Goal: Information Seeking & Learning: Learn about a topic

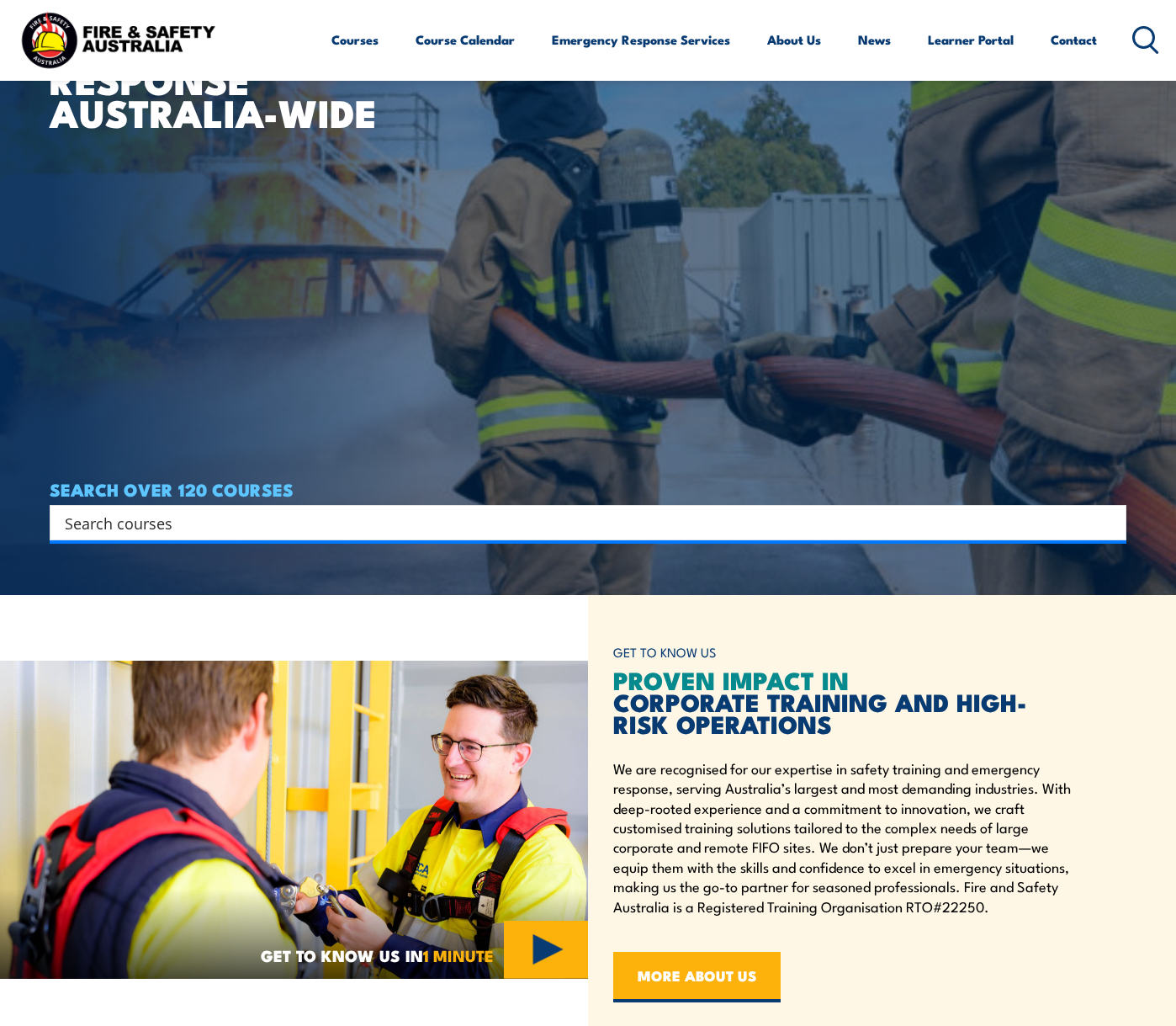
scroll to position [451, 0]
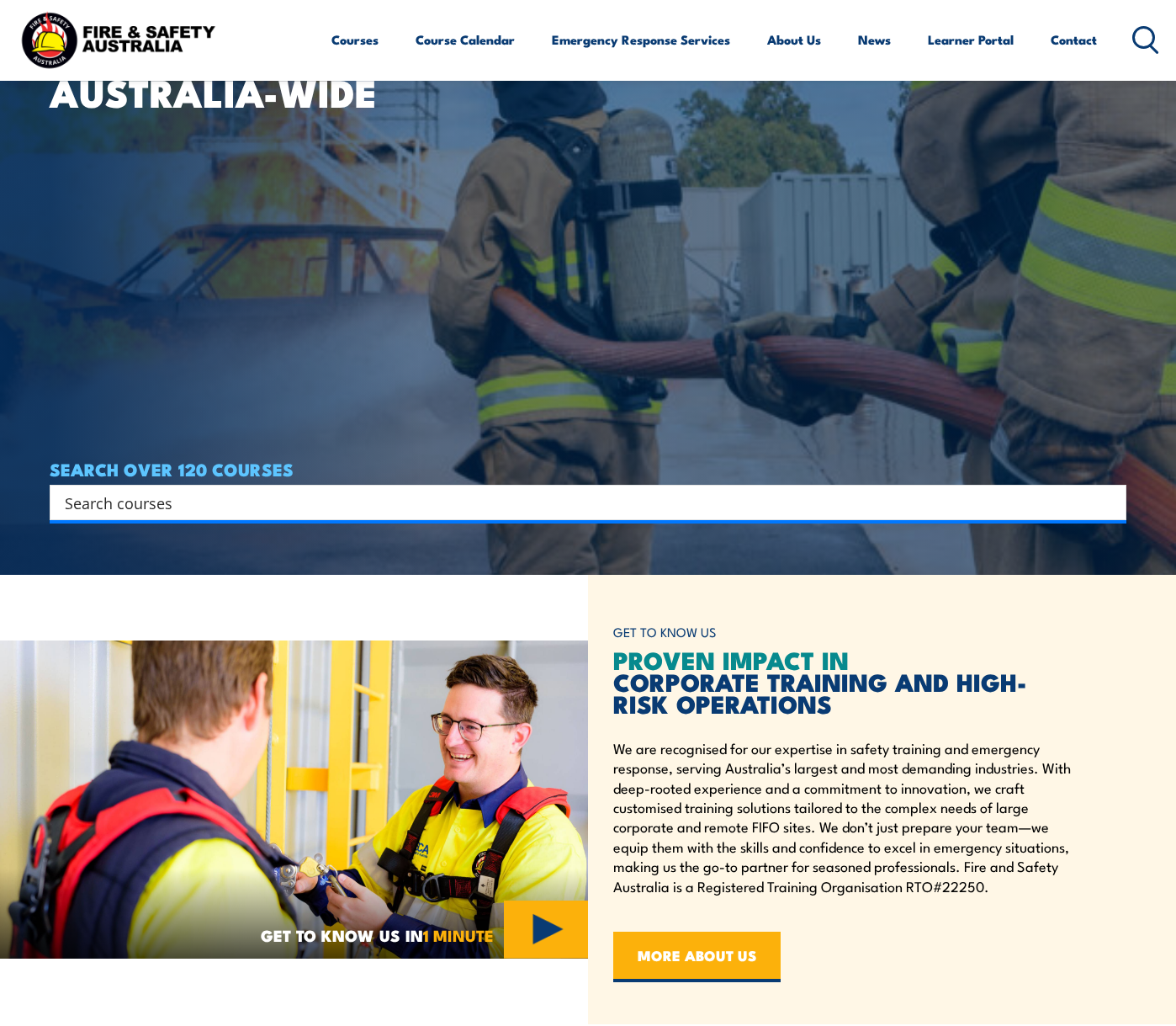
click at [284, 499] on input "Search input" at bounding box center [577, 503] width 1025 height 25
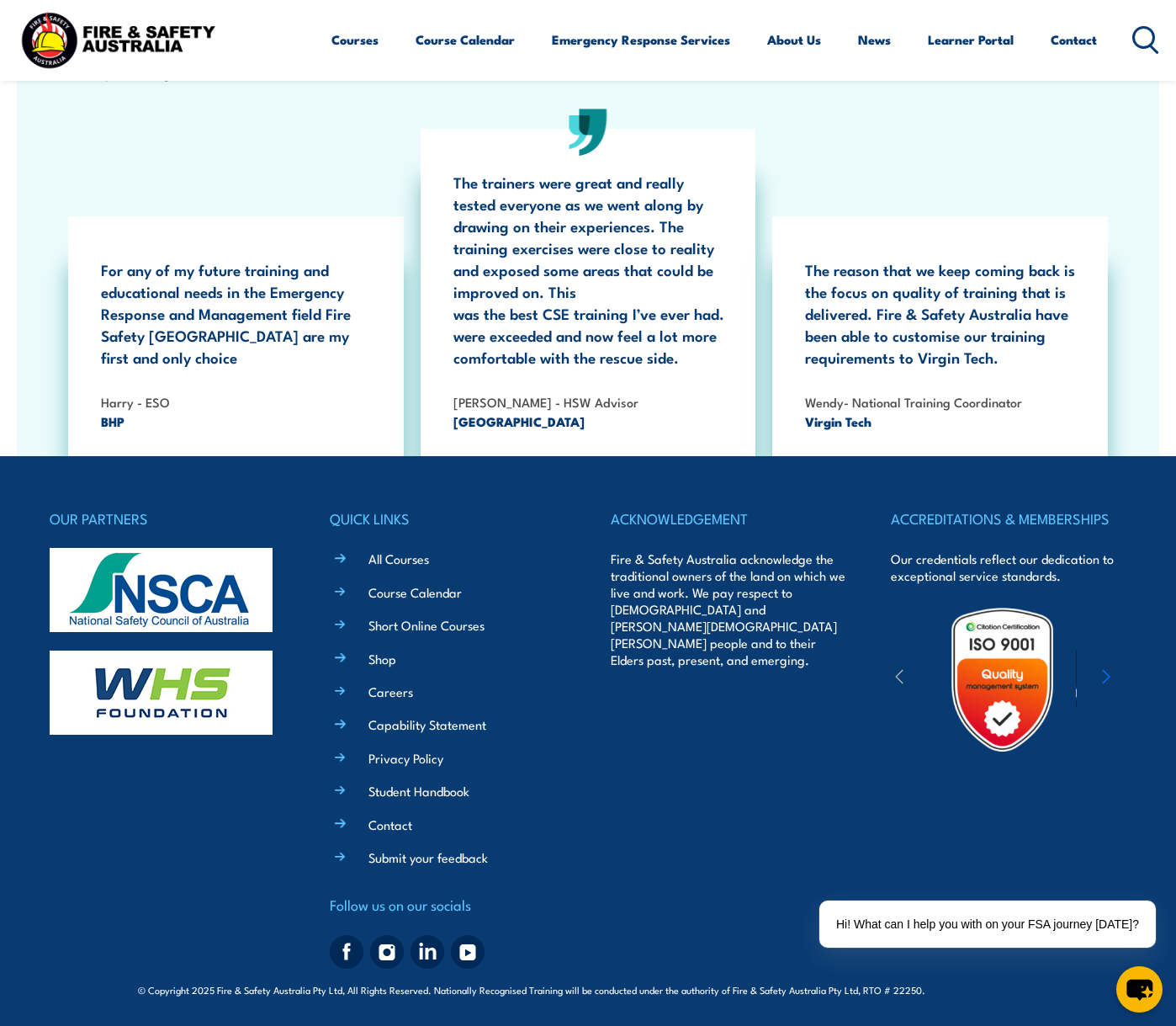
scroll to position [3135, 0]
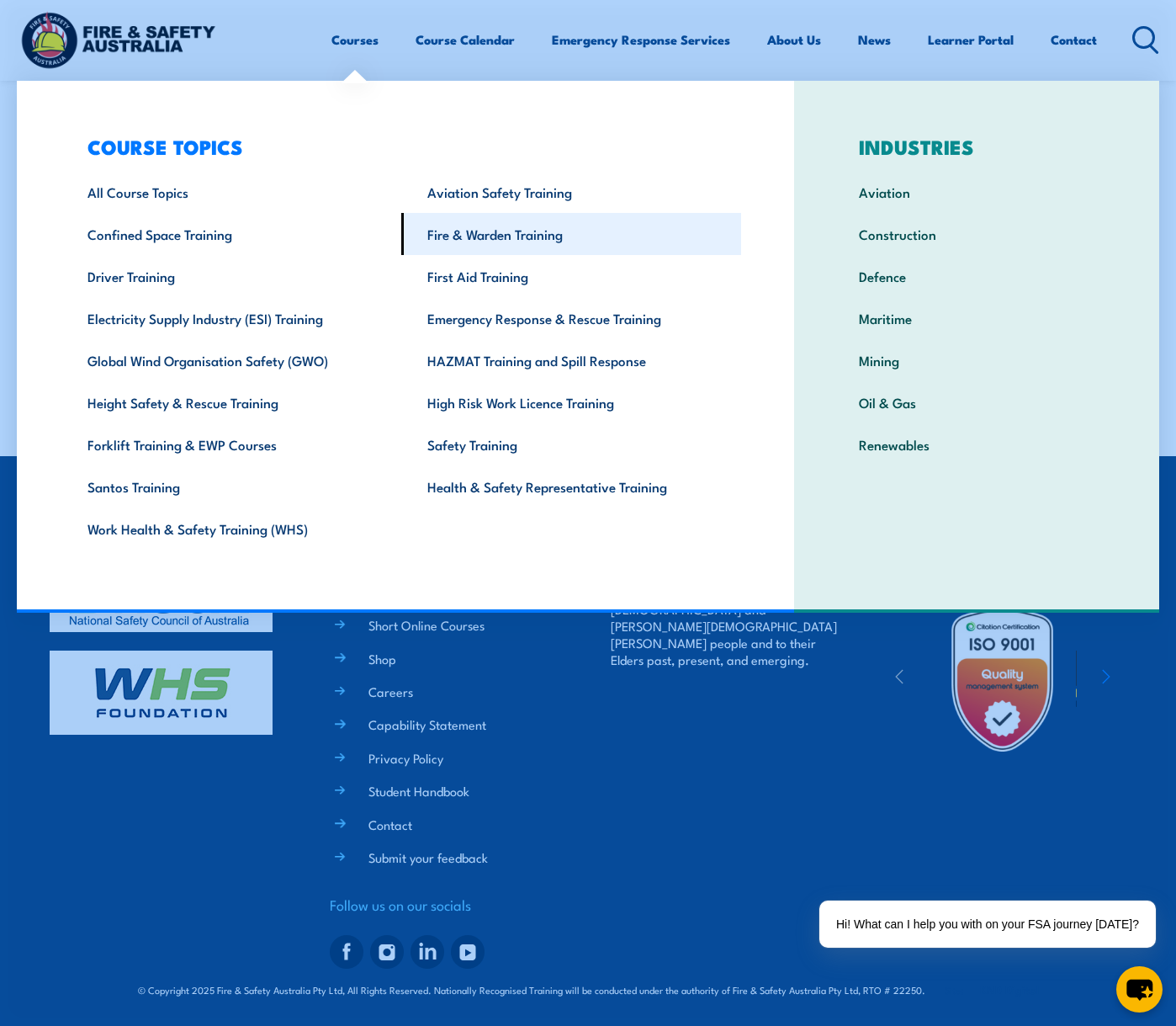
click at [505, 239] on link "Fire & Warden Training" at bounding box center [572, 234] width 340 height 42
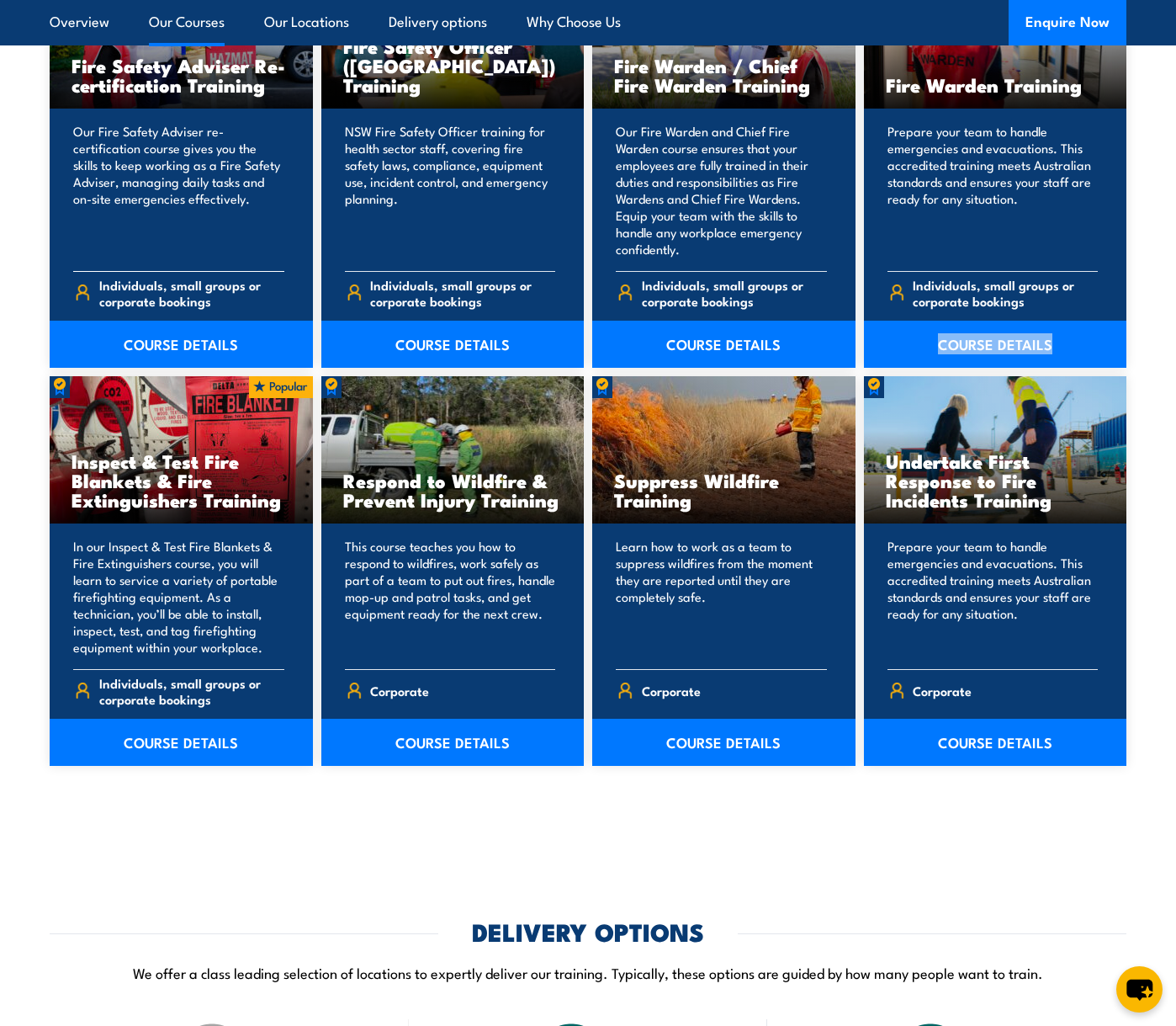
scroll to position [2282, 0]
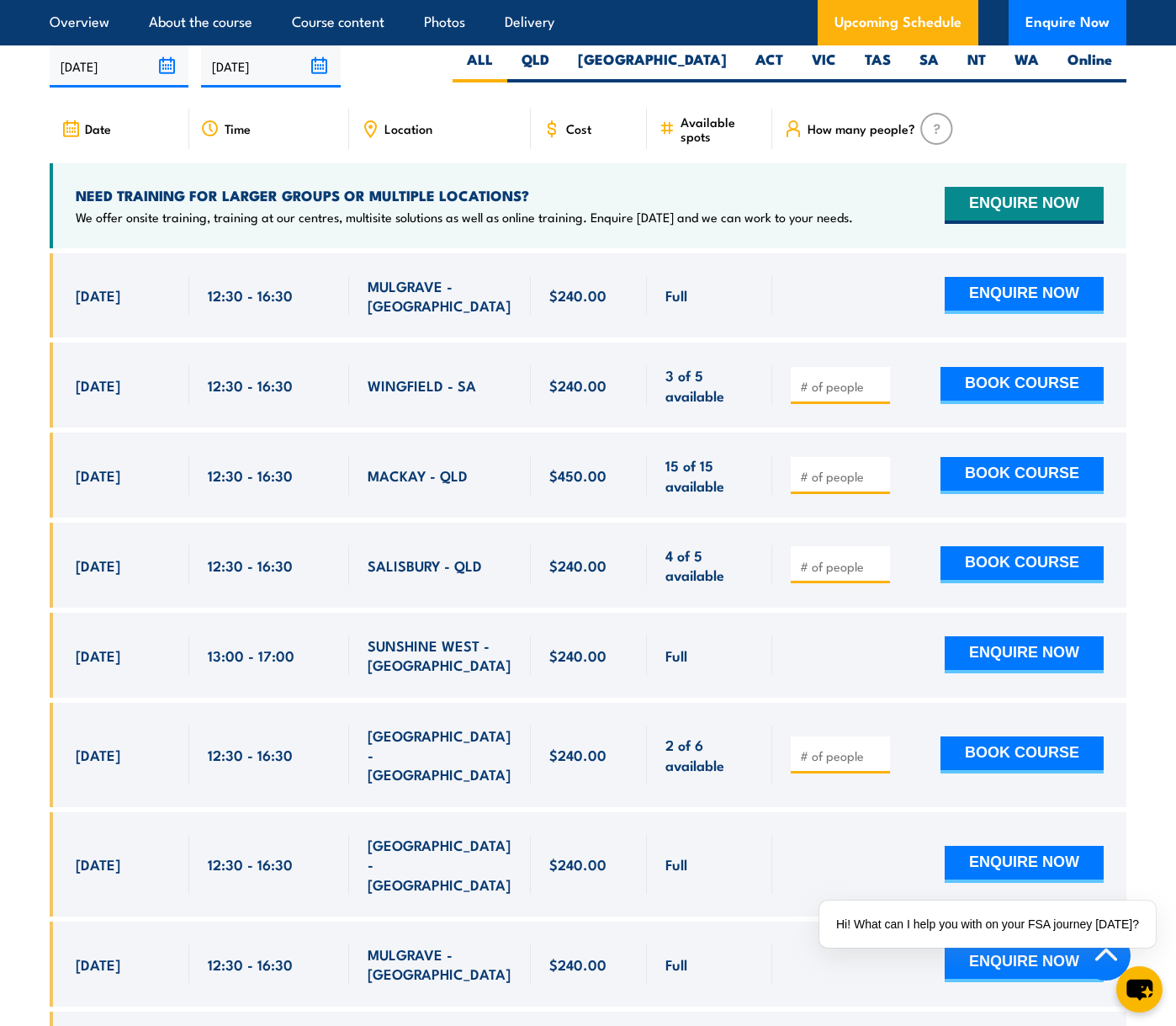
scroll to position [2973, 0]
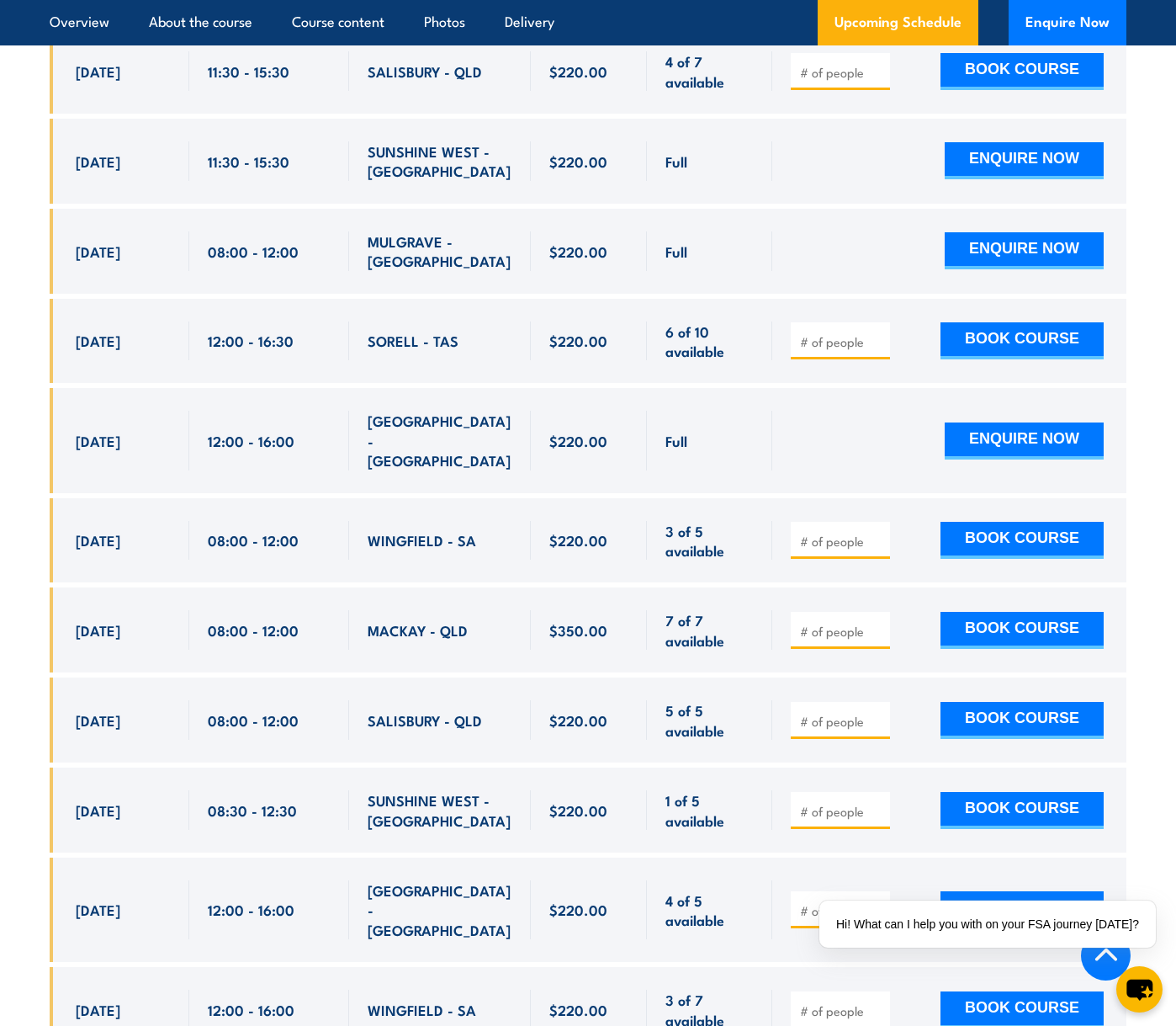
scroll to position [3372, 0]
